Goal: Transaction & Acquisition: Purchase product/service

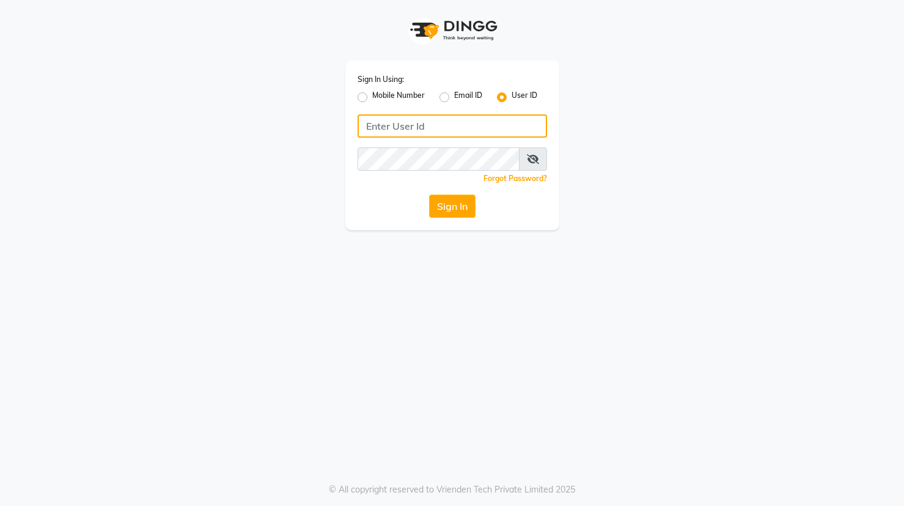
click at [380, 127] on input "Username" at bounding box center [453, 125] width 190 height 23
click at [372, 94] on label "Mobile Number" at bounding box center [398, 97] width 53 height 15
click at [372, 94] on input "Mobile Number" at bounding box center [376, 94] width 8 height 8
radio input "true"
radio input "false"
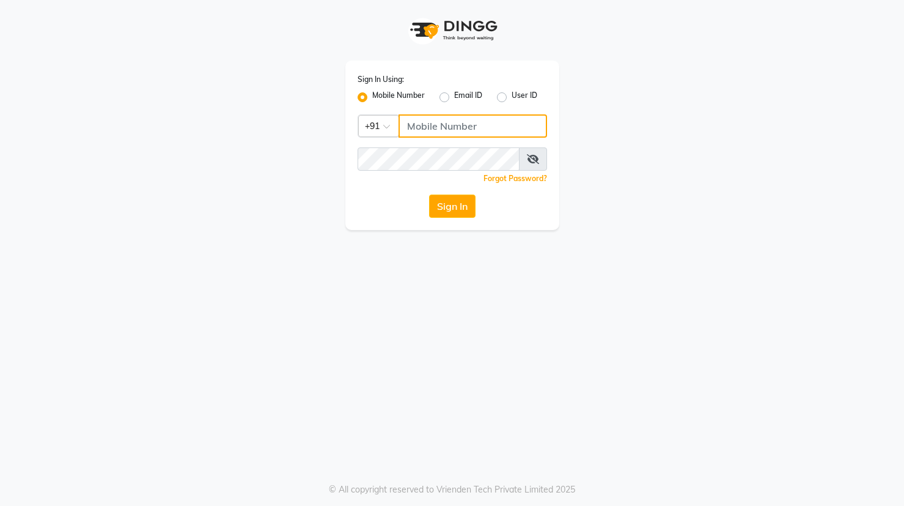
click at [407, 128] on input "Username" at bounding box center [473, 125] width 149 height 23
click at [423, 128] on input "83310790205" at bounding box center [473, 125] width 149 height 23
type input "8310790205"
click at [528, 158] on icon at bounding box center [533, 159] width 12 height 10
click at [466, 209] on button "Sign In" at bounding box center [452, 205] width 46 height 23
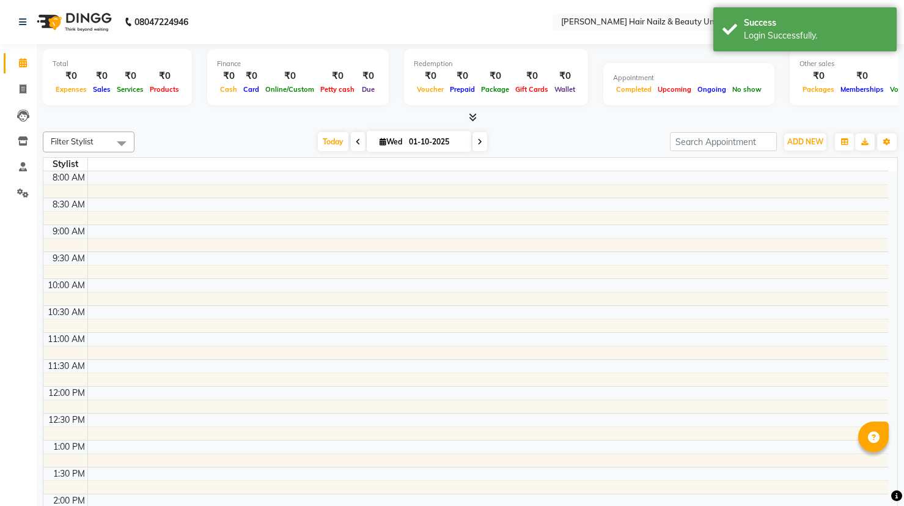
select select "en"
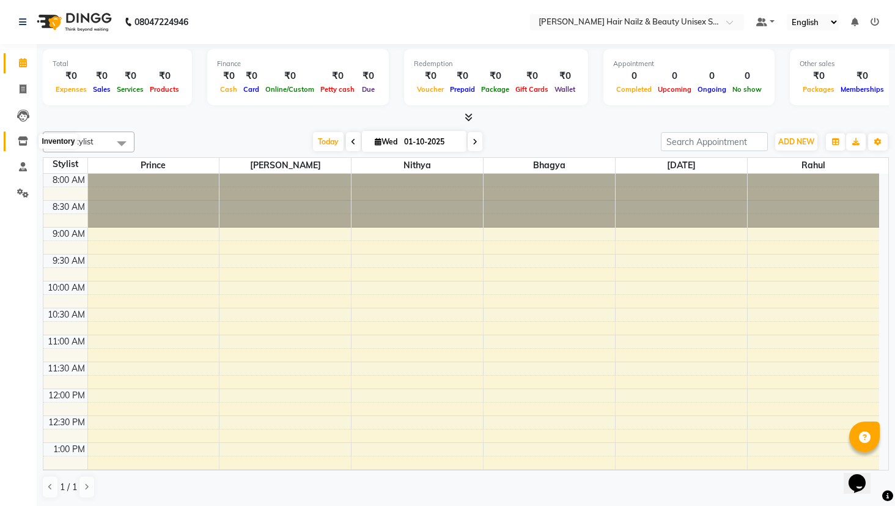
click at [23, 138] on icon at bounding box center [23, 140] width 10 height 9
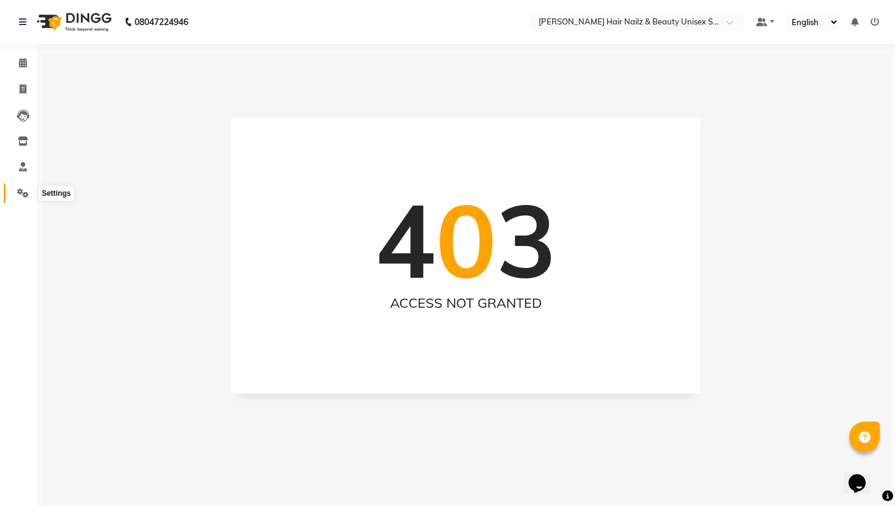
click at [18, 189] on icon at bounding box center [23, 192] width 12 height 9
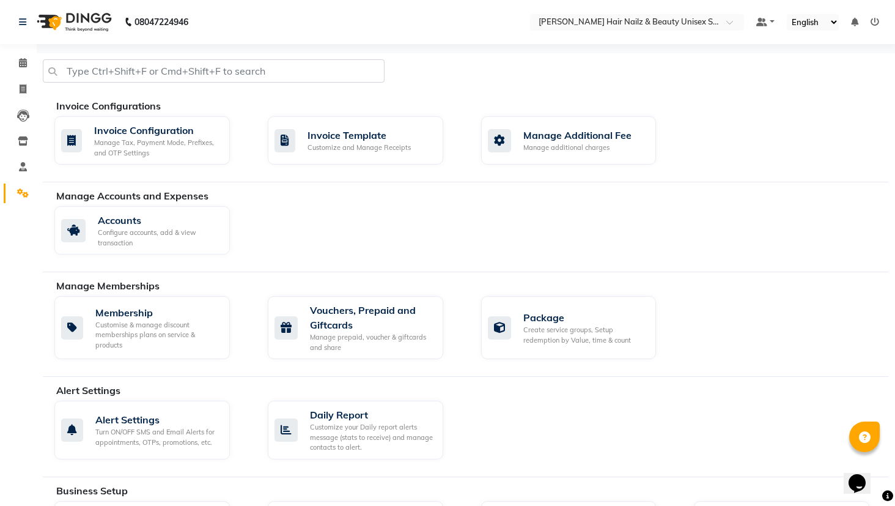
click at [28, 74] on li "Calendar" at bounding box center [18, 63] width 37 height 26
click at [24, 65] on icon at bounding box center [23, 62] width 8 height 9
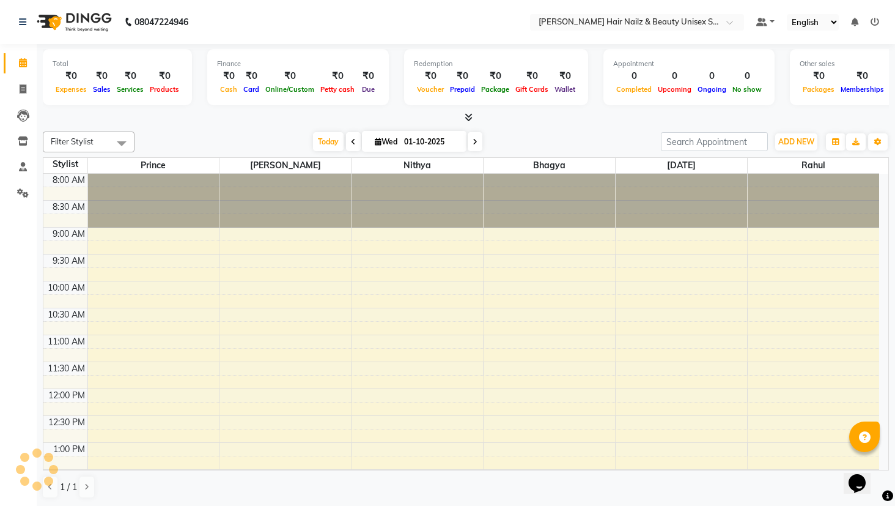
click at [855, 475] on icon "Chat widget" at bounding box center [857, 483] width 17 height 18
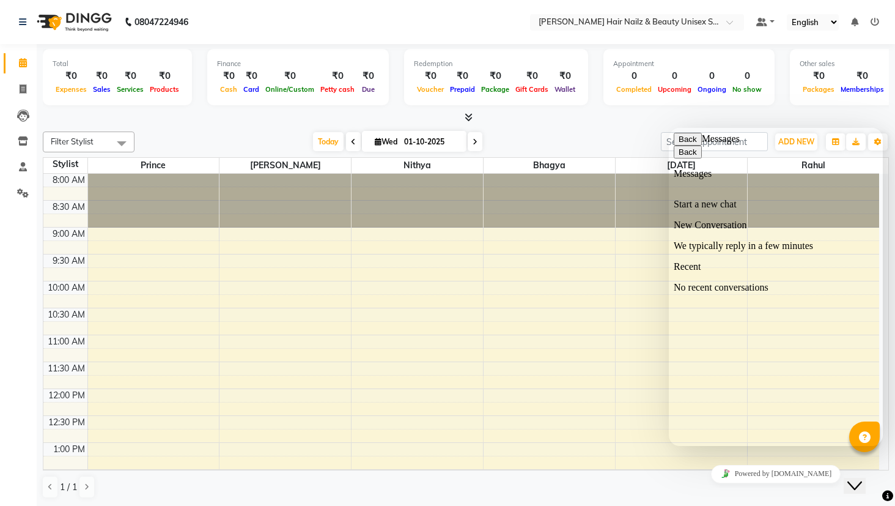
click at [691, 144] on button "Back" at bounding box center [688, 139] width 28 height 13
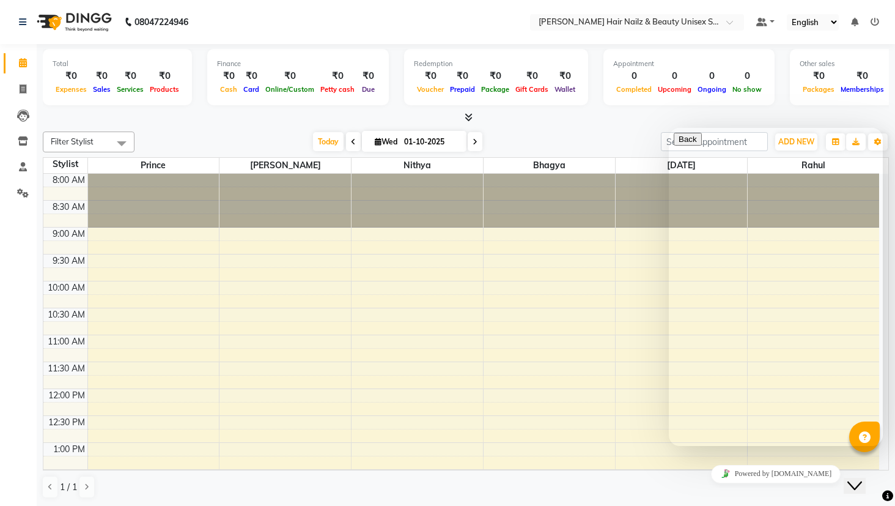
click at [447, 174] on div at bounding box center [417, 201] width 131 height 54
click at [92, 139] on span "Filter Stylist" at bounding box center [72, 141] width 43 height 10
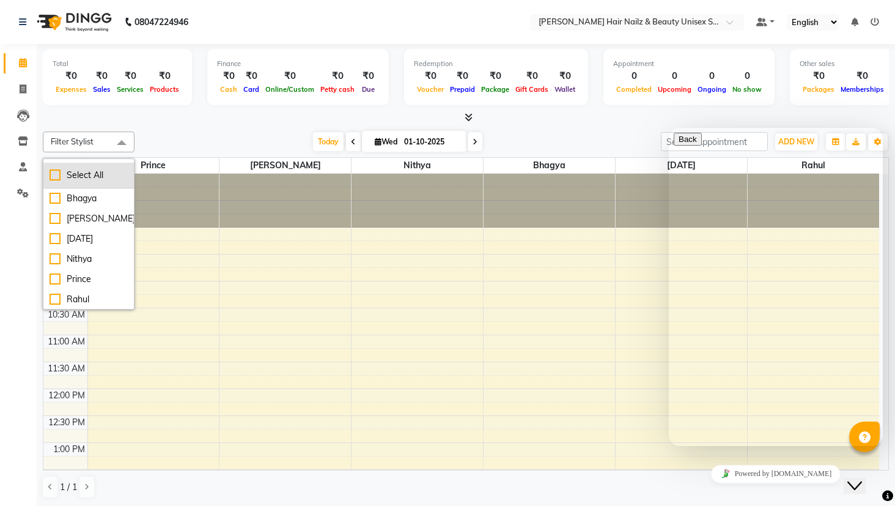
click at [89, 164] on li "Select All" at bounding box center [88, 176] width 91 height 26
checkbox input "true"
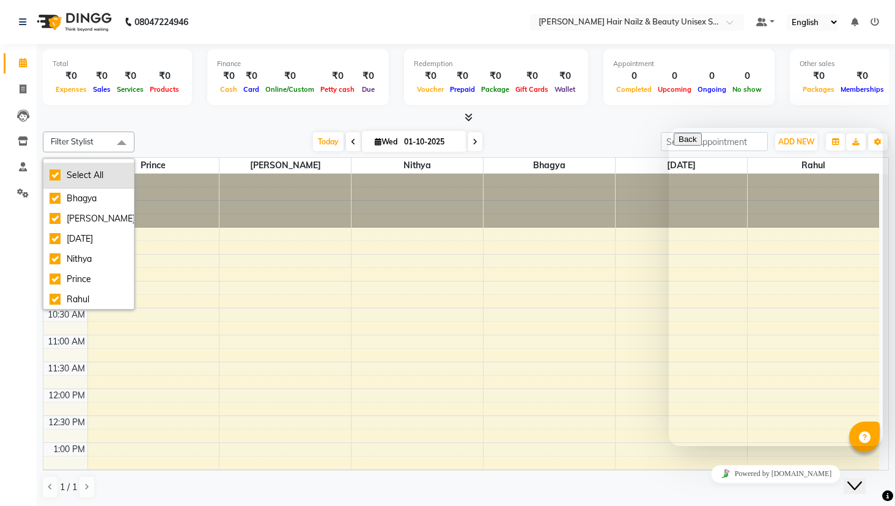
checkbox input "true"
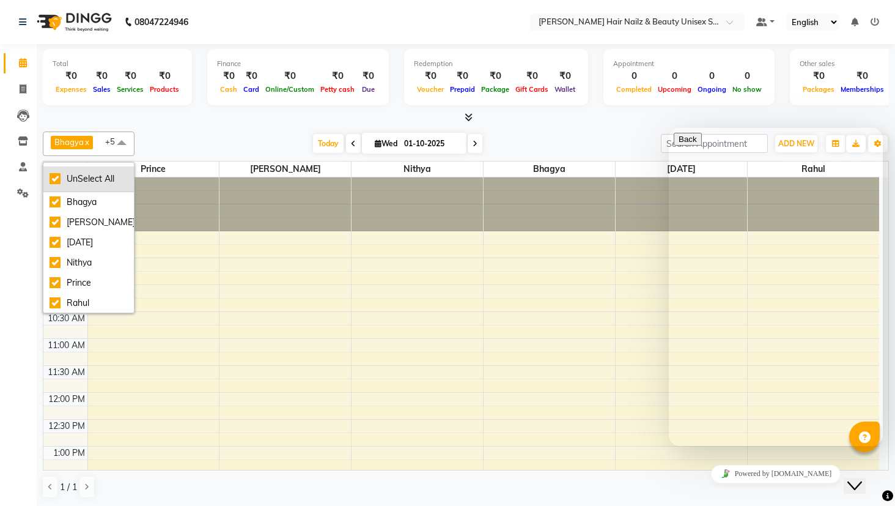
click at [84, 172] on div "UnSelect All" at bounding box center [89, 178] width 78 height 13
checkbox input "false"
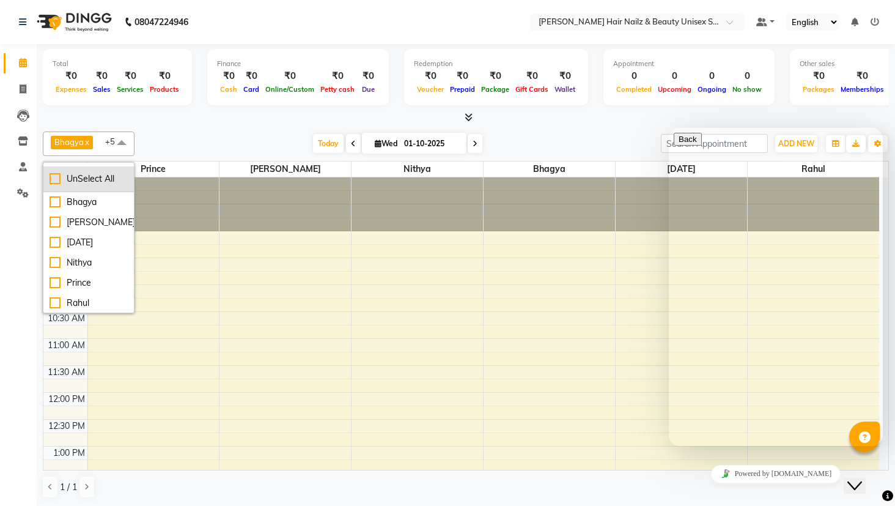
checkbox input "false"
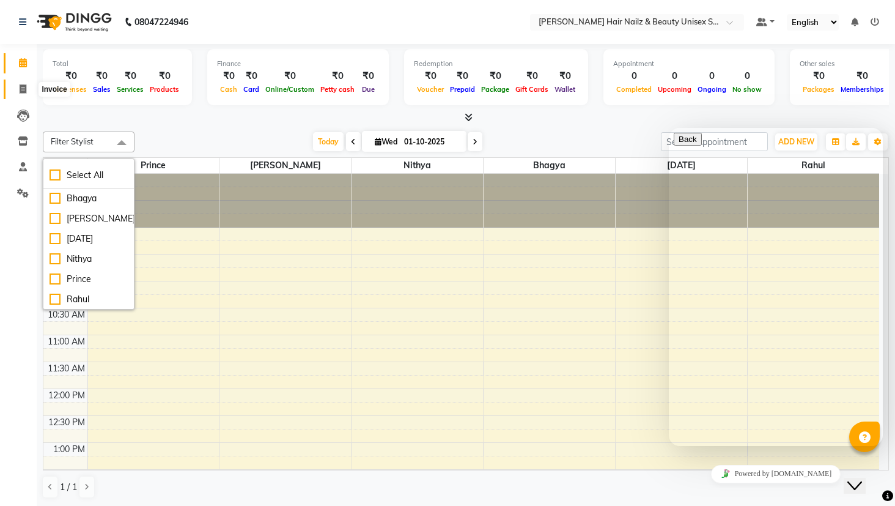
click at [21, 92] on icon at bounding box center [23, 88] width 7 height 9
select select "service"
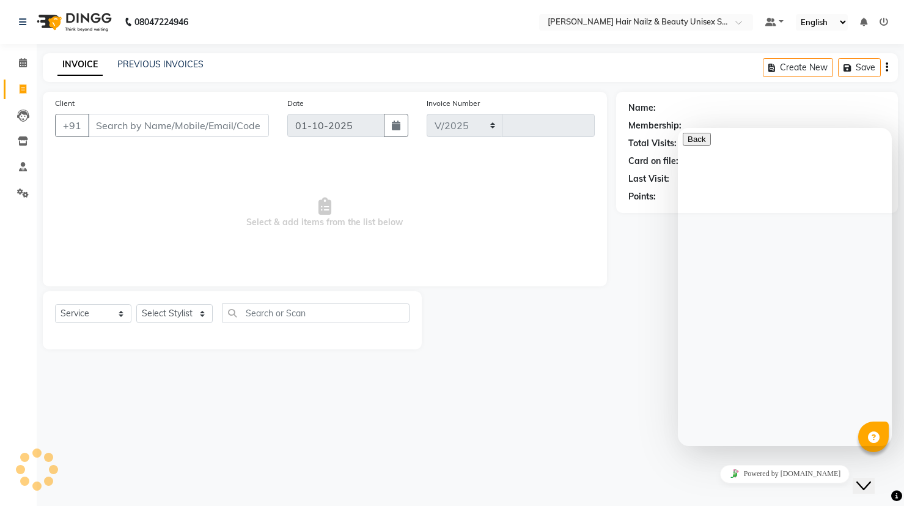
select select "9097"
type input "0001"
click at [125, 313] on select "Select Service Product Membership Package Voucher Prepaid Gift Card" at bounding box center [93, 313] width 76 height 19
click at [152, 318] on select "Select Stylist Admin Bhagya [PERSON_NAME][DATE] [PERSON_NAME] [PERSON_NAME]" at bounding box center [174, 313] width 76 height 19
select select "93009"
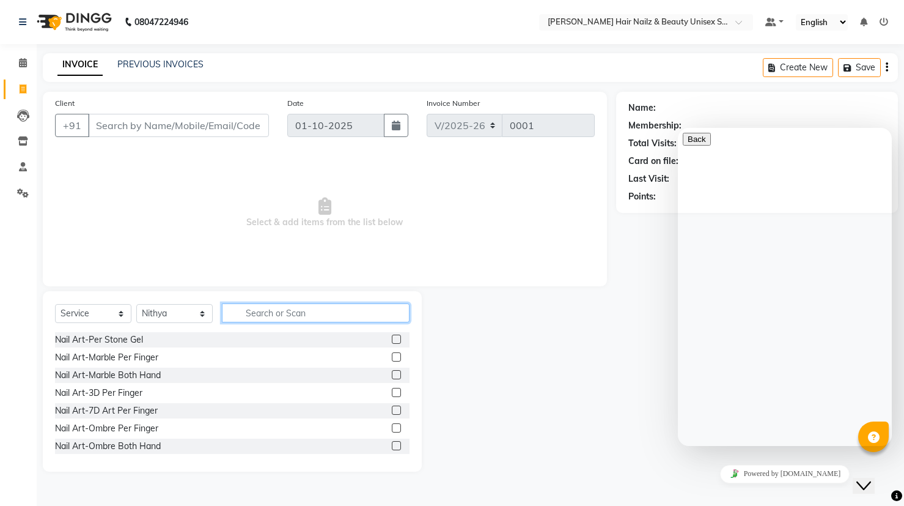
click at [259, 311] on input "text" at bounding box center [316, 312] width 188 height 19
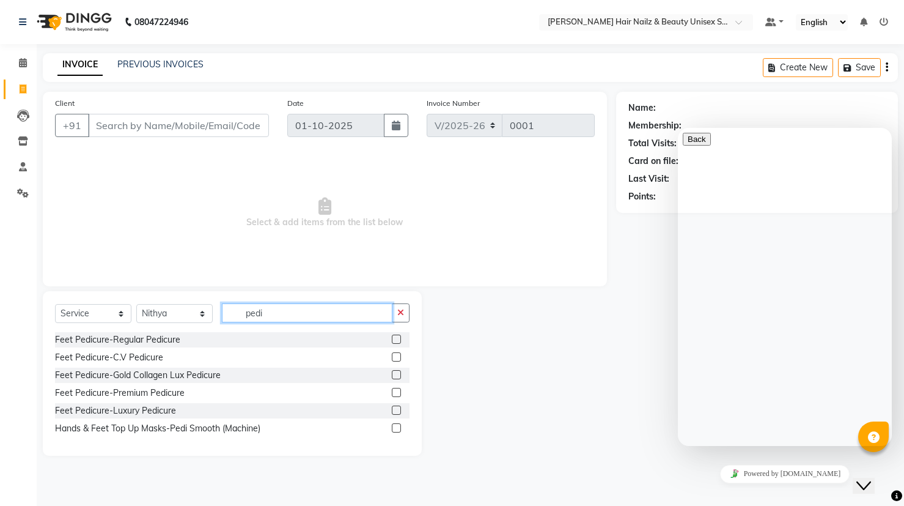
type input "pedi"
click at [401, 340] on label at bounding box center [396, 339] width 9 height 9
click at [400, 340] on input "checkbox" at bounding box center [396, 340] width 8 height 8
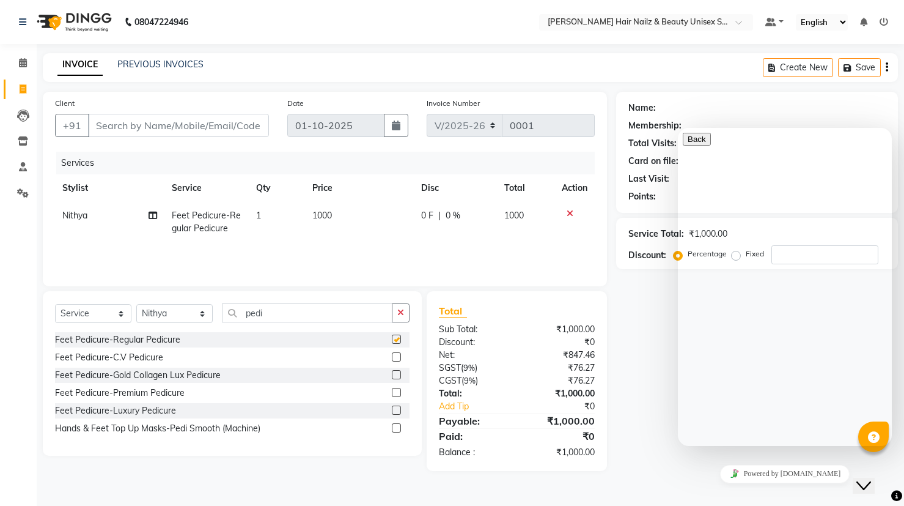
checkbox input "false"
click at [870, 478] on icon "Close Chat This icon closes the chat window." at bounding box center [864, 485] width 15 height 15
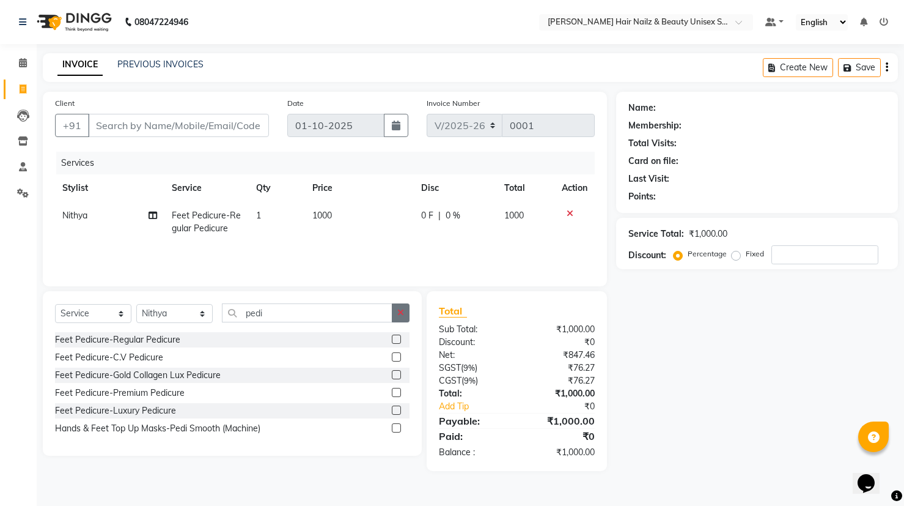
click at [400, 314] on icon "button" at bounding box center [401, 312] width 7 height 9
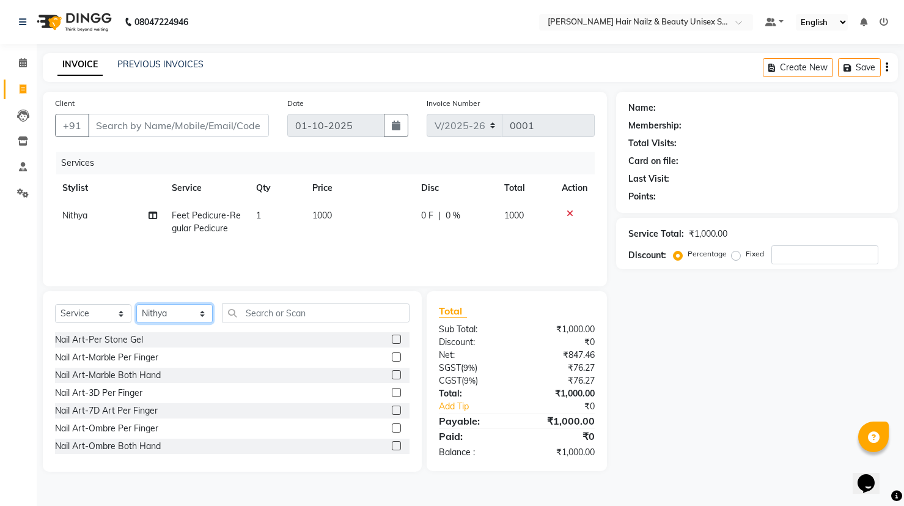
click at [201, 306] on select "Select Stylist Admin Bhagya [PERSON_NAME][DATE] [PERSON_NAME] [PERSON_NAME]" at bounding box center [174, 313] width 76 height 19
select select "93010"
click at [254, 317] on input "text" at bounding box center [316, 312] width 188 height 19
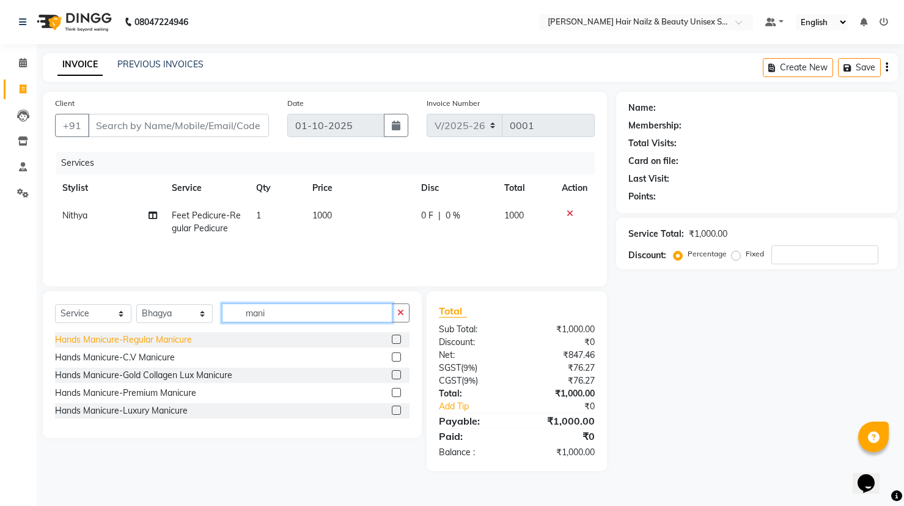
type input "mani"
click at [128, 336] on div "Hands Manicure-Regular Manicure" at bounding box center [123, 339] width 137 height 13
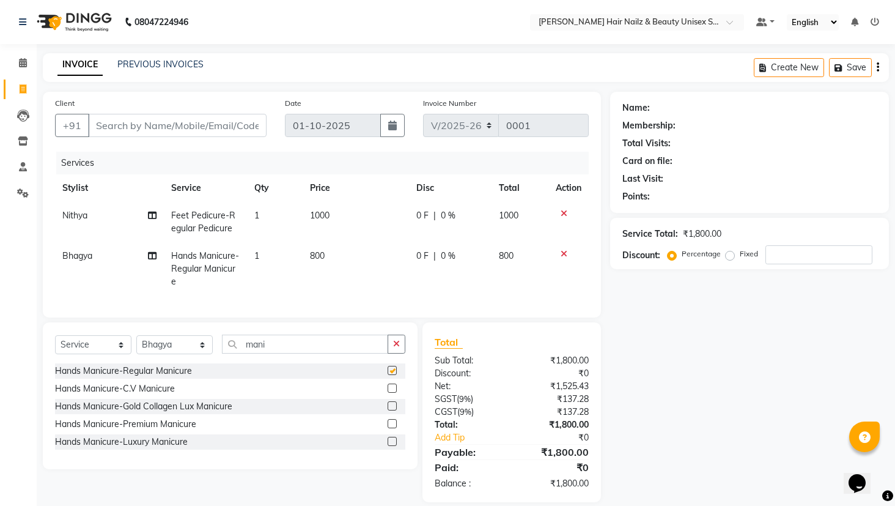
checkbox input "false"
drag, startPoint x: 761, startPoint y: 394, endPoint x: 676, endPoint y: 358, distance: 92.7
click at [761, 394] on div "Name: Membership: Total Visits: Card on file: Last Visit: Points: Service Total…" at bounding box center [754, 297] width 288 height 410
click at [219, 128] on input "Client" at bounding box center [177, 125] width 179 height 23
type input "0"
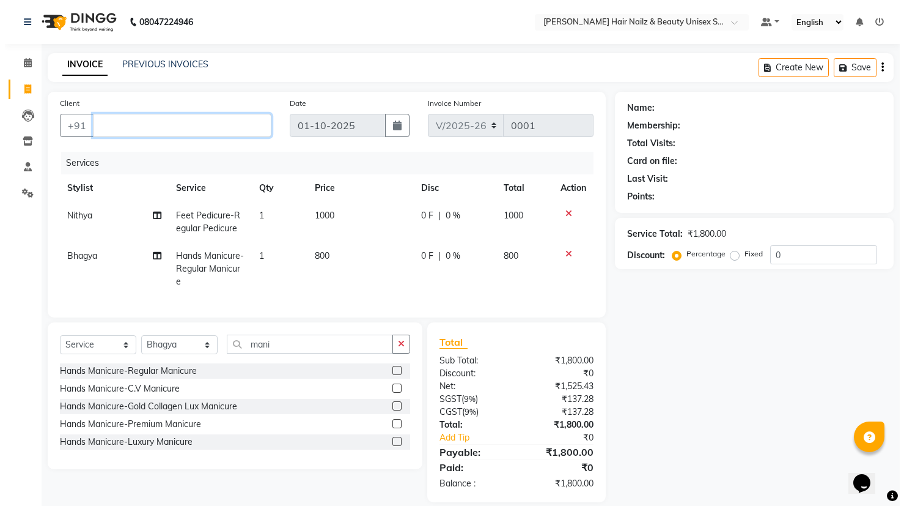
scroll to position [24, 0]
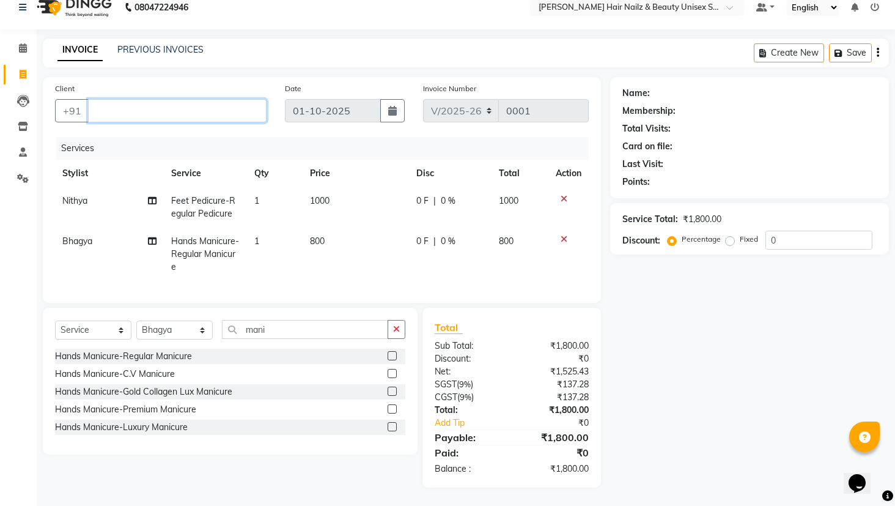
click at [115, 99] on input "Client" at bounding box center [177, 110] width 179 height 23
click at [119, 103] on input "Client" at bounding box center [177, 110] width 179 height 23
type input "9880911590"
click at [224, 105] on span "Add Client" at bounding box center [235, 111] width 48 height 12
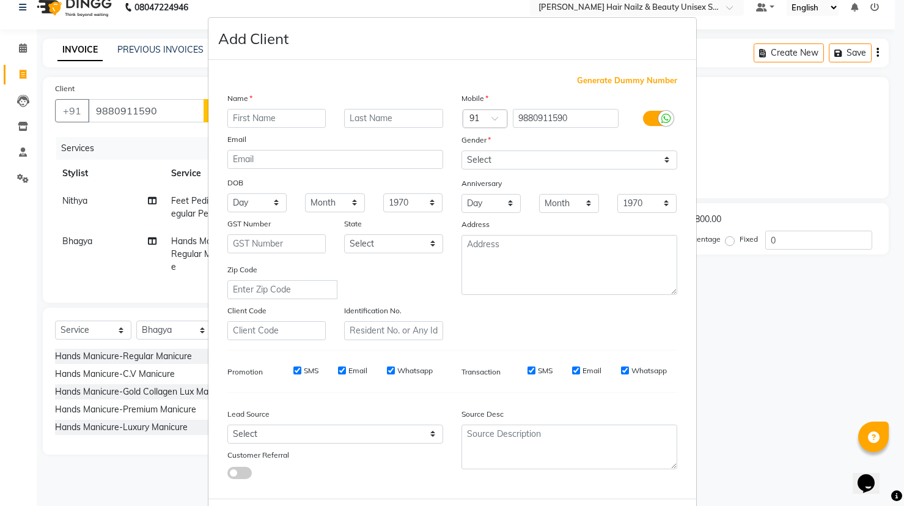
click at [246, 116] on input "text" at bounding box center [276, 118] width 99 height 19
type input "a"
click at [266, 117] on input "Anthonyb Marry" at bounding box center [276, 118] width 99 height 19
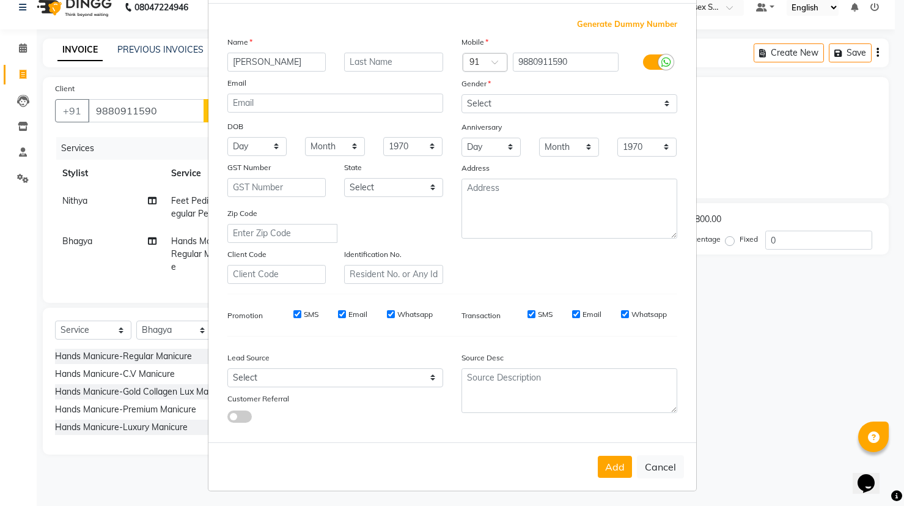
scroll to position [59, 0]
type input "[PERSON_NAME]"
click at [617, 457] on button "Add" at bounding box center [615, 464] width 34 height 22
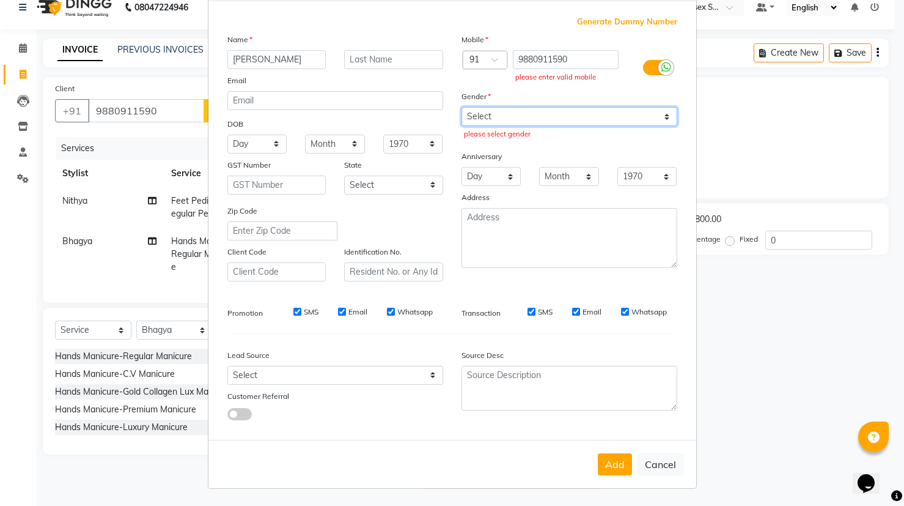
click at [520, 114] on select "Select [DEMOGRAPHIC_DATA] [DEMOGRAPHIC_DATA] Other Prefer Not To Say" at bounding box center [570, 116] width 216 height 19
select select "[DEMOGRAPHIC_DATA]"
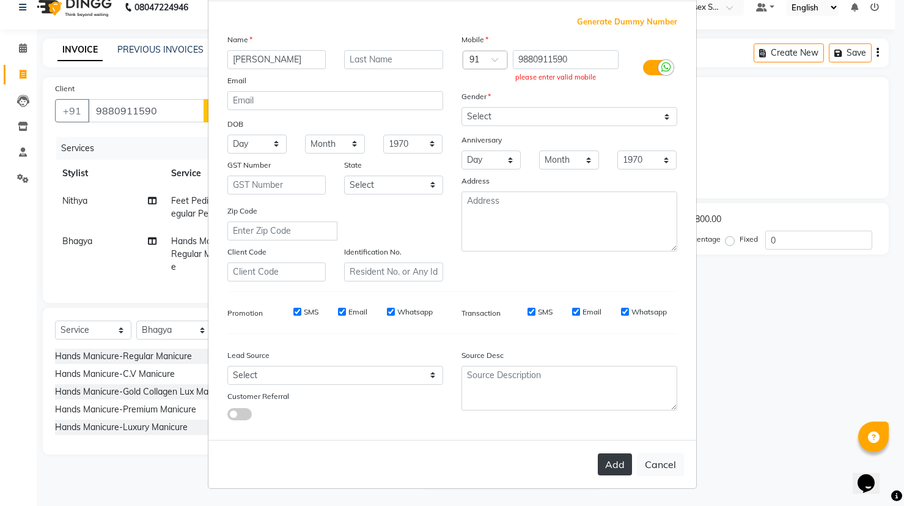
click at [604, 463] on button "Add" at bounding box center [615, 464] width 34 height 22
click at [608, 464] on button "Add" at bounding box center [615, 464] width 34 height 22
click at [613, 468] on button "Add" at bounding box center [615, 464] width 34 height 22
click at [663, 64] on icon at bounding box center [667, 67] width 10 height 11
click at [0, 0] on input "checkbox" at bounding box center [0, 0] width 0 height 0
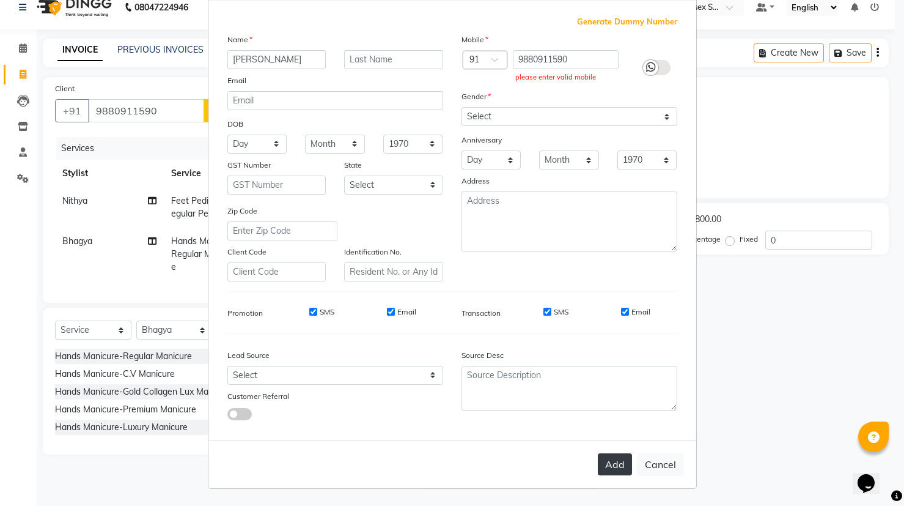
click at [616, 470] on button "Add" at bounding box center [615, 464] width 34 height 22
click at [610, 465] on button "Add" at bounding box center [615, 464] width 34 height 22
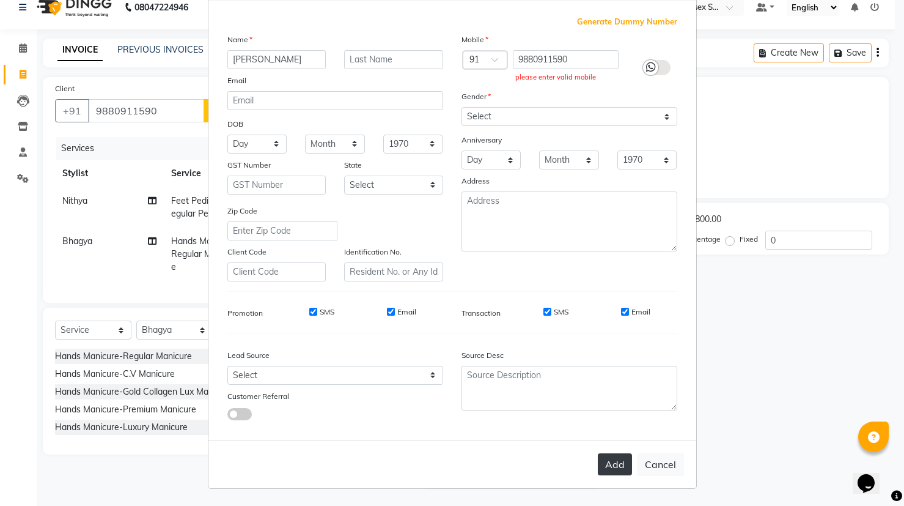
click at [612, 464] on button "Add" at bounding box center [615, 464] width 34 height 22
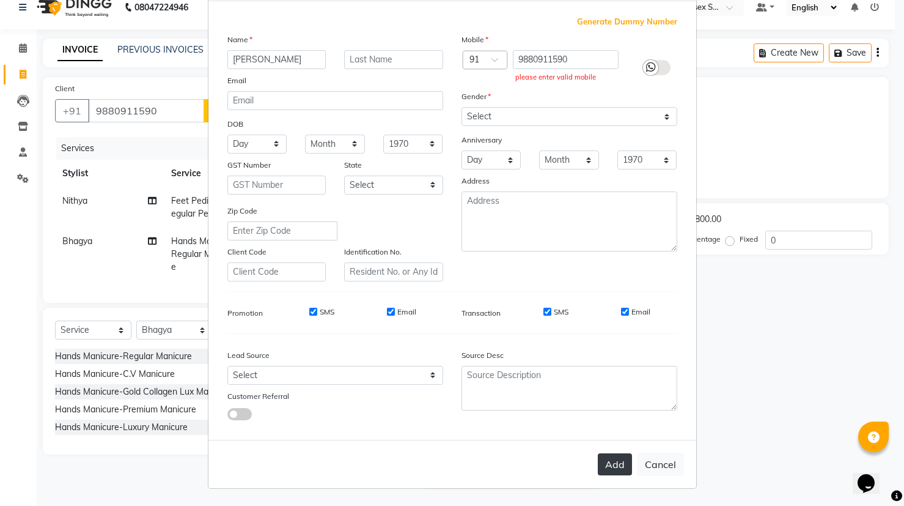
click at [612, 464] on button "Add" at bounding box center [615, 464] width 34 height 22
click at [646, 62] on icon at bounding box center [651, 67] width 10 height 11
click at [0, 0] on input "checkbox" at bounding box center [0, 0] width 0 height 0
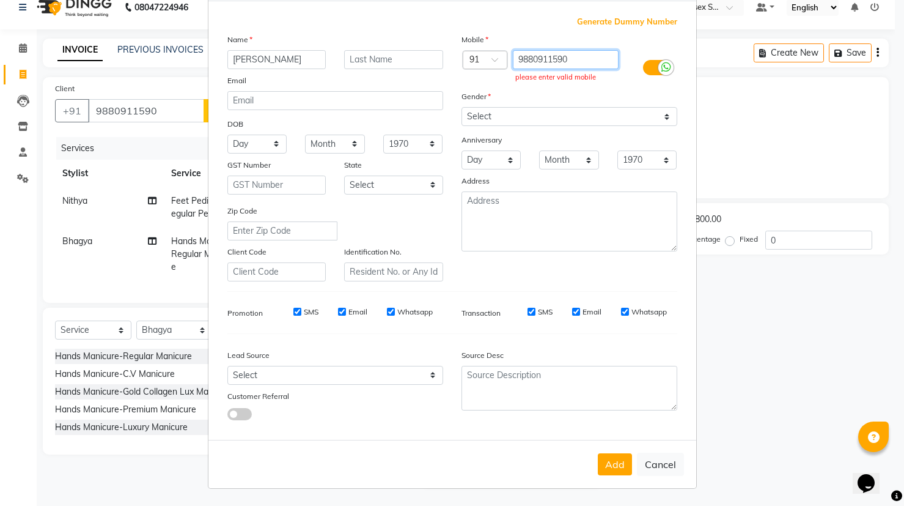
click at [576, 62] on input "9880911590" at bounding box center [566, 59] width 106 height 19
click at [611, 470] on button "Add" at bounding box center [615, 464] width 34 height 22
click at [585, 62] on input "9880911590" at bounding box center [566, 59] width 106 height 19
type input "9880911590"
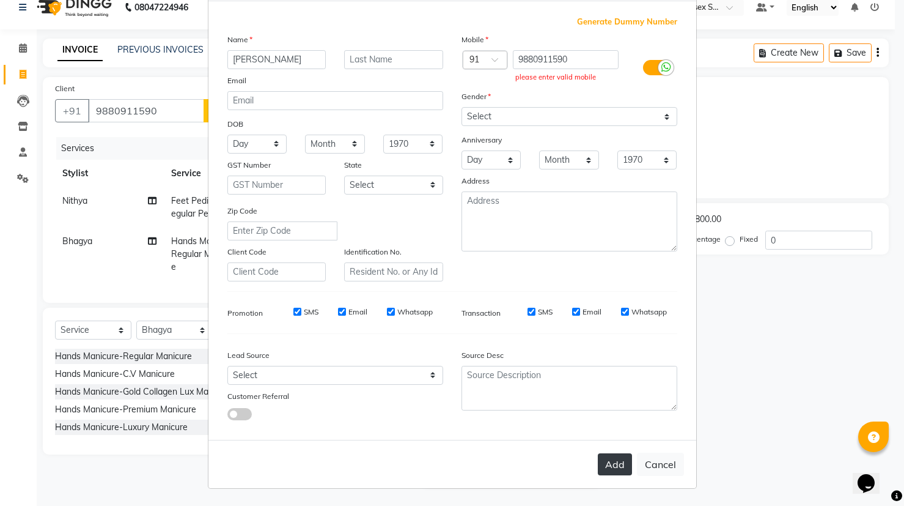
click at [626, 473] on button "Add" at bounding box center [615, 464] width 34 height 22
drag, startPoint x: 626, startPoint y: 473, endPoint x: 719, endPoint y: 359, distance: 147.4
click at [628, 473] on div "Add Cancel" at bounding box center [453, 464] width 488 height 48
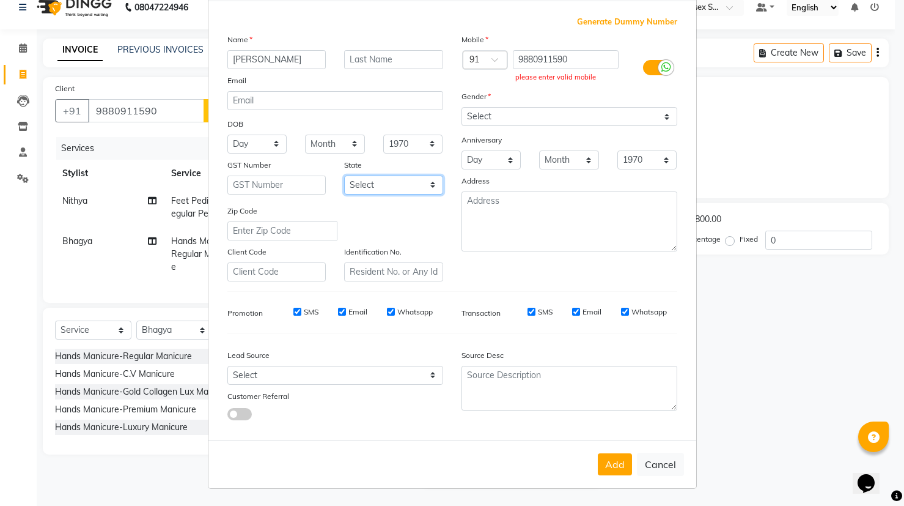
click at [428, 183] on select "Select [GEOGRAPHIC_DATA] [GEOGRAPHIC_DATA] [GEOGRAPHIC_DATA] [GEOGRAPHIC_DATA] …" at bounding box center [393, 185] width 99 height 19
select select "17"
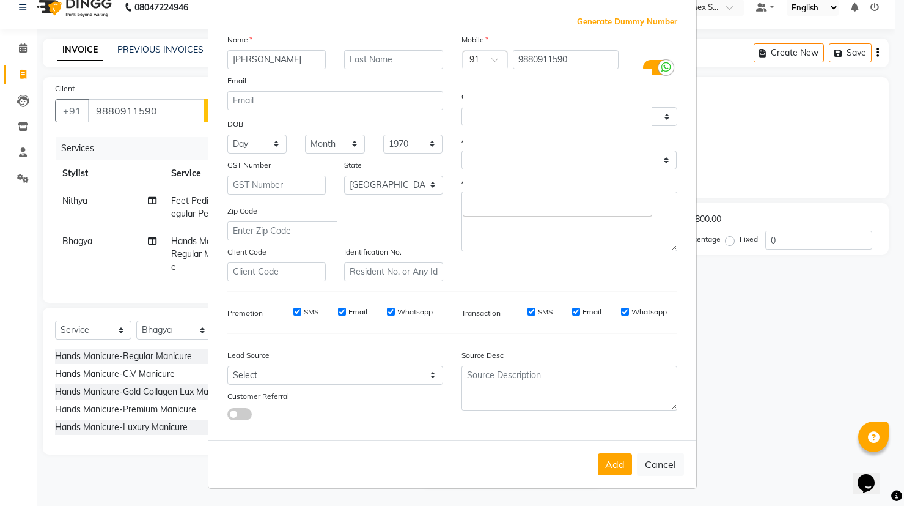
click at [492, 57] on span at bounding box center [499, 63] width 15 height 13
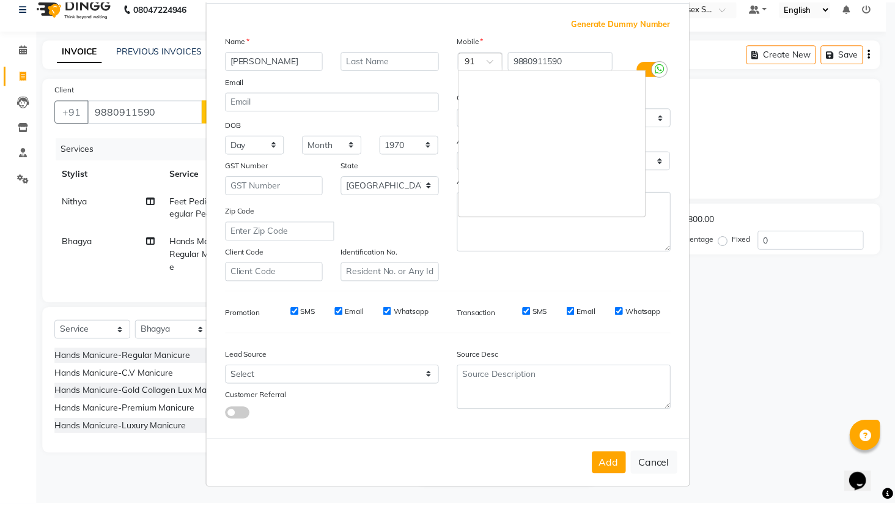
scroll to position [2217, 0]
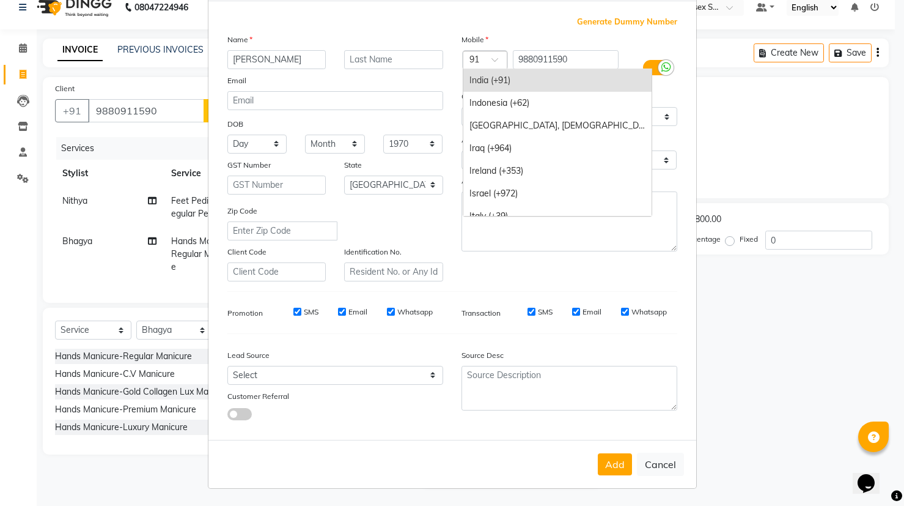
click at [508, 80] on div "India (+91)" at bounding box center [558, 80] width 188 height 23
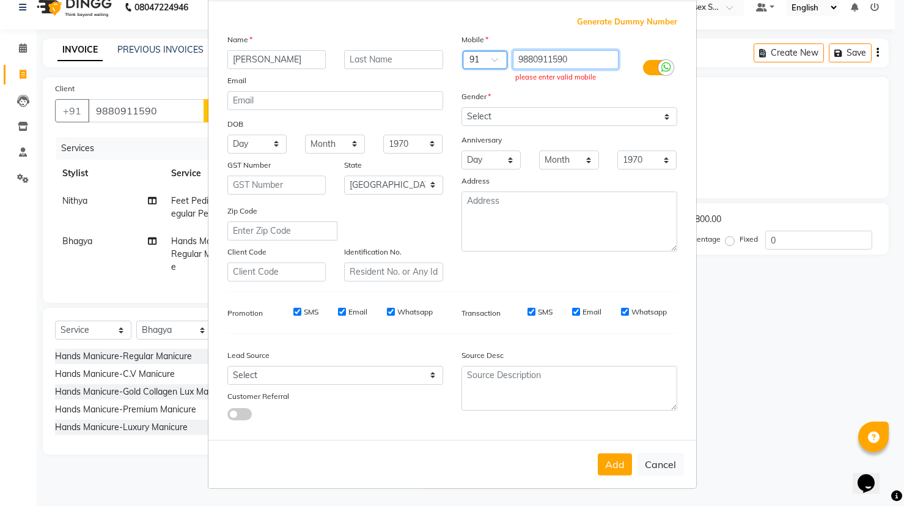
click at [580, 59] on input "9880911590" at bounding box center [566, 59] width 106 height 19
click at [296, 64] on input "[PERSON_NAME]" at bounding box center [276, 59] width 99 height 19
type input "[PERSON_NAME]"
click at [402, 59] on input "text" at bounding box center [393, 59] width 99 height 19
type input "Marry"
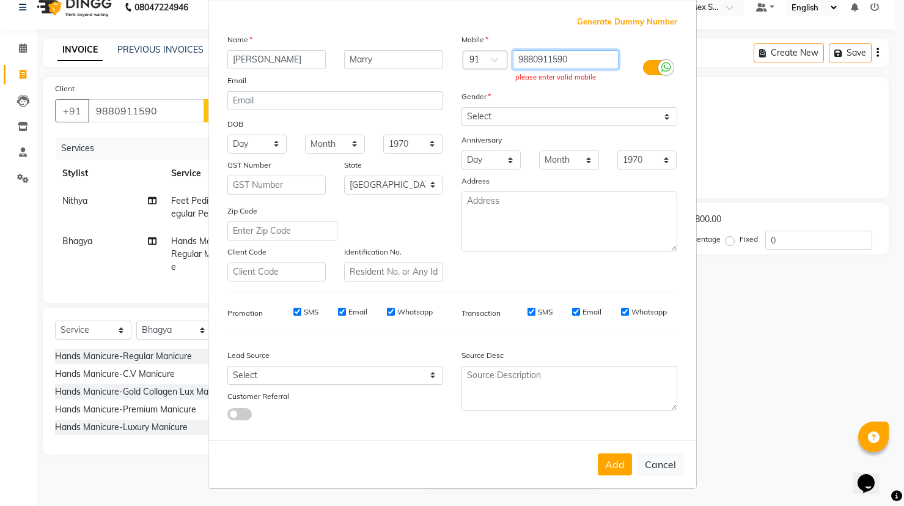
click at [587, 54] on input "9880911590" at bounding box center [566, 59] width 106 height 19
type input "9"
type input "8"
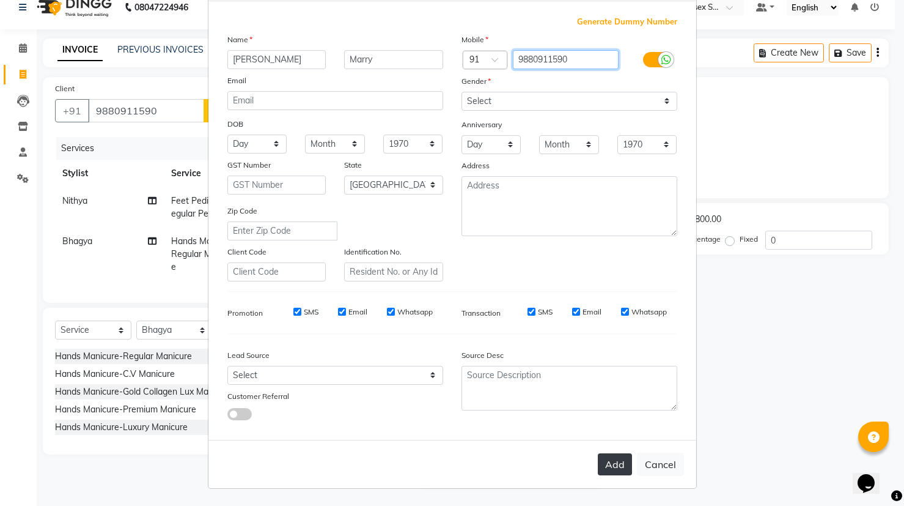
type input "9880911590"
click at [616, 467] on button "Add" at bounding box center [615, 464] width 34 height 22
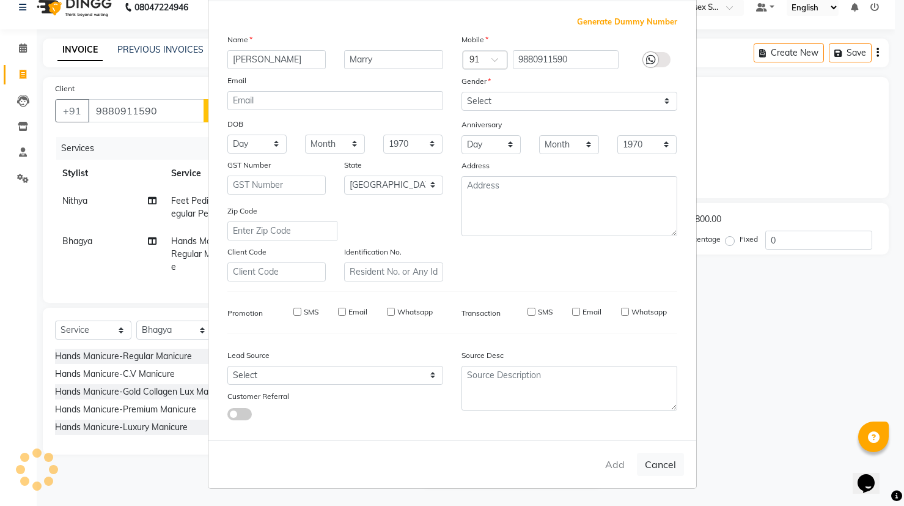
type input "98******90"
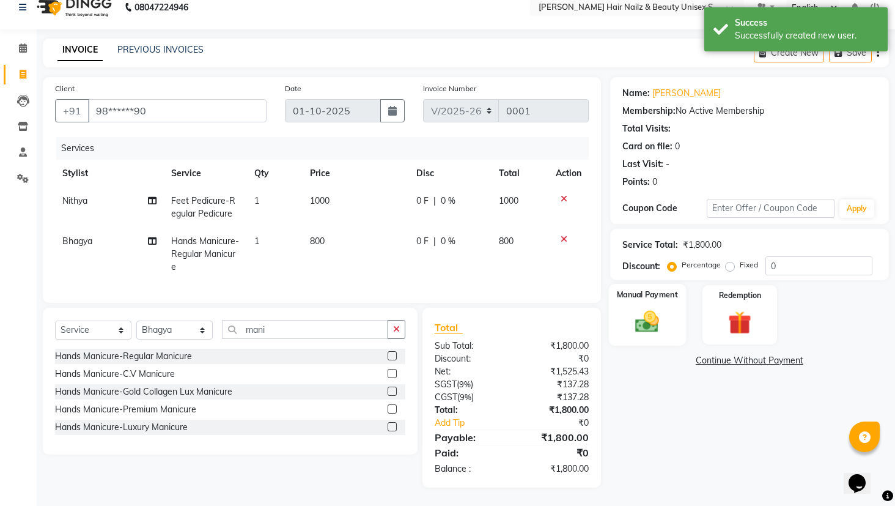
click at [668, 321] on div "Manual Payment" at bounding box center [646, 315] width 77 height 62
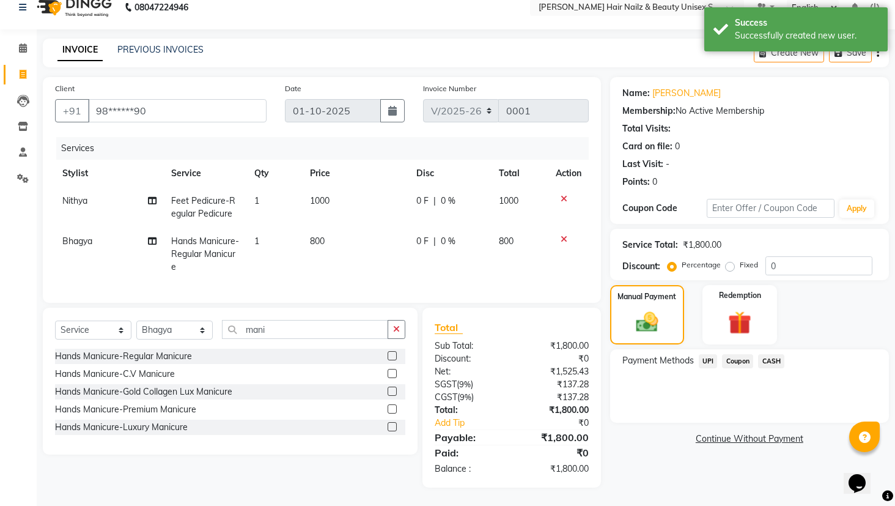
click at [711, 356] on span "UPI" at bounding box center [708, 361] width 19 height 14
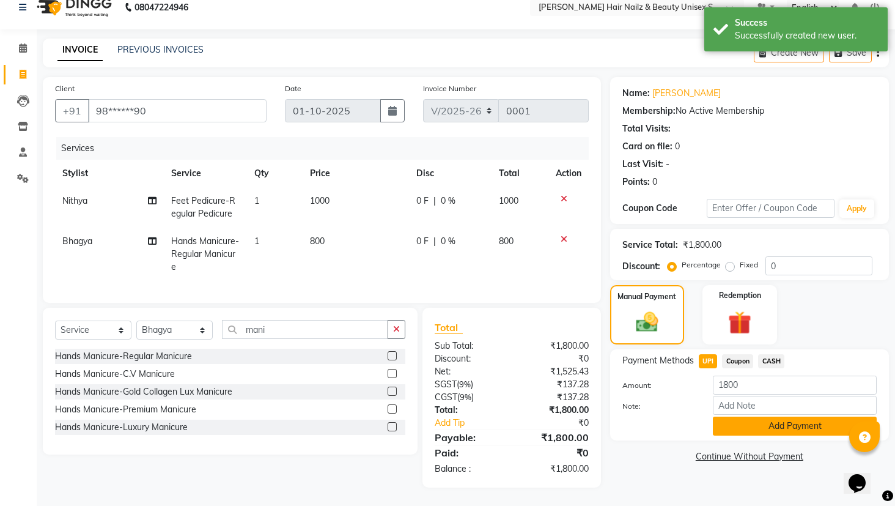
click at [768, 421] on button "Add Payment" at bounding box center [795, 425] width 164 height 19
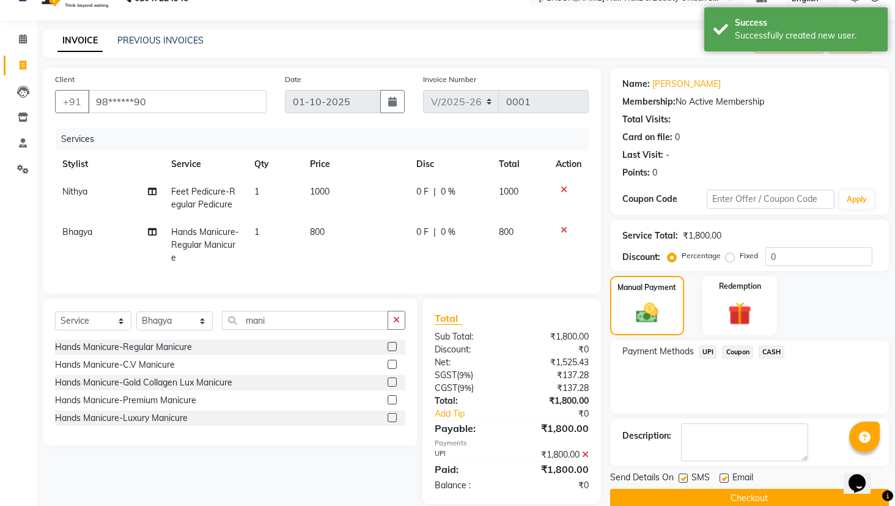
scroll to position [50, 0]
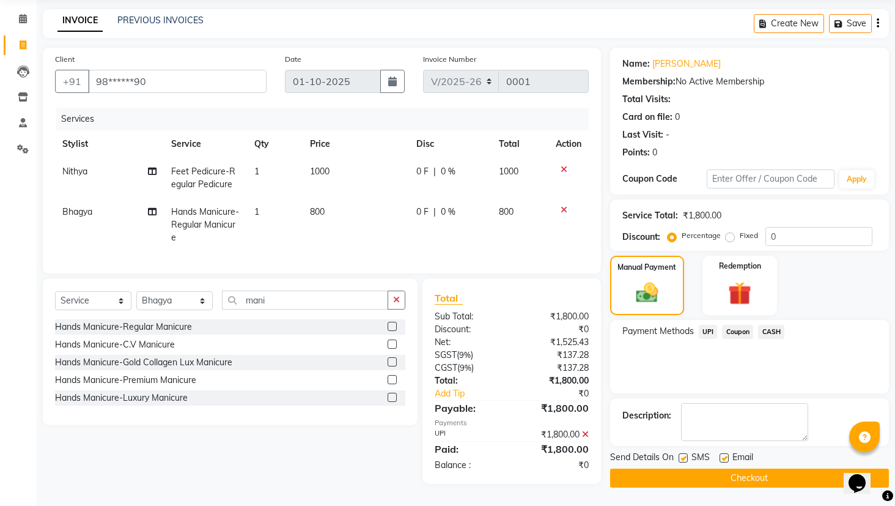
click at [721, 474] on button "Checkout" at bounding box center [749, 477] width 279 height 19
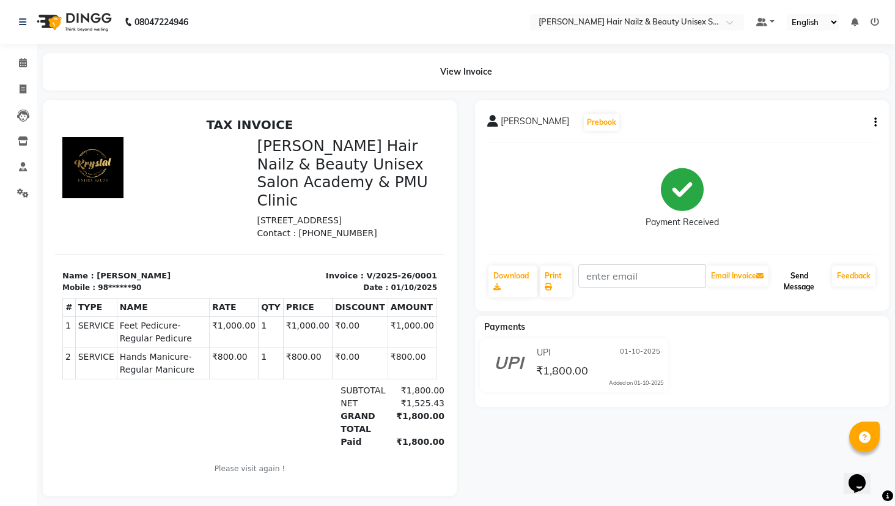
click at [812, 292] on button "Send Message" at bounding box center [799, 281] width 56 height 32
